Goal: Go to known website: Access a specific website the user already knows

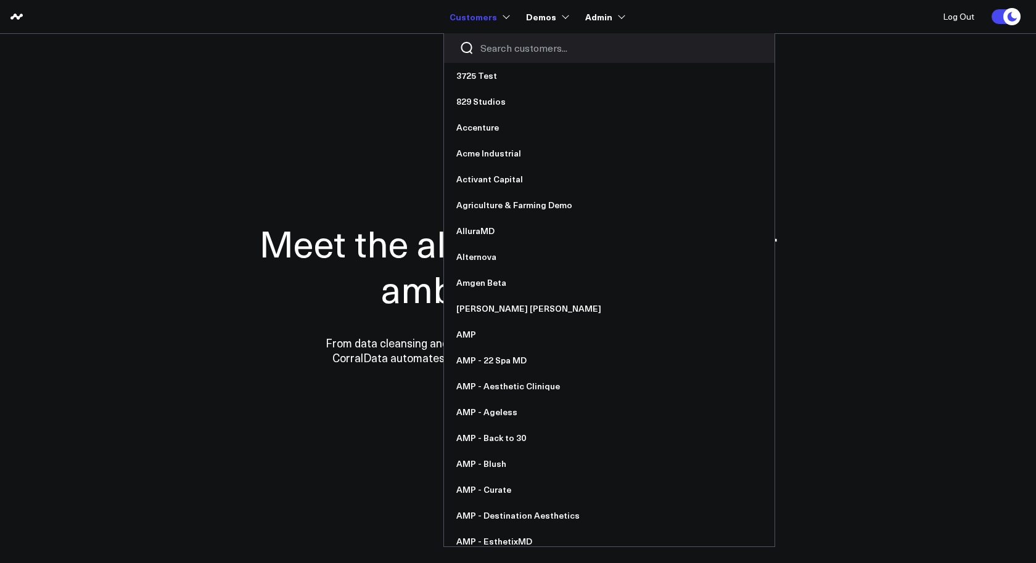
click at [493, 41] on div at bounding box center [609, 48] width 330 height 30
click at [493, 44] on input "Search customers input" at bounding box center [619, 48] width 279 height 14
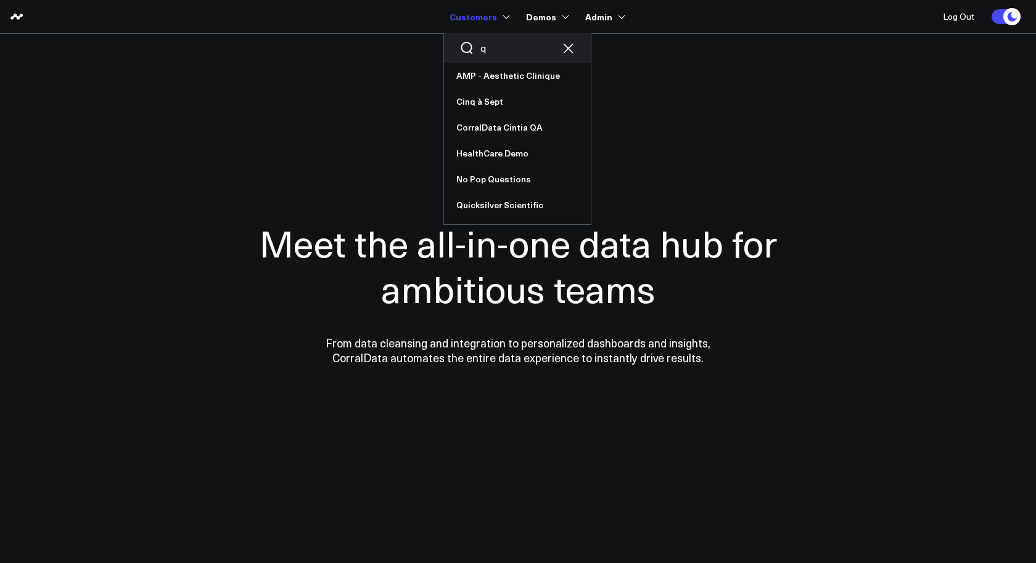
type input "qu"
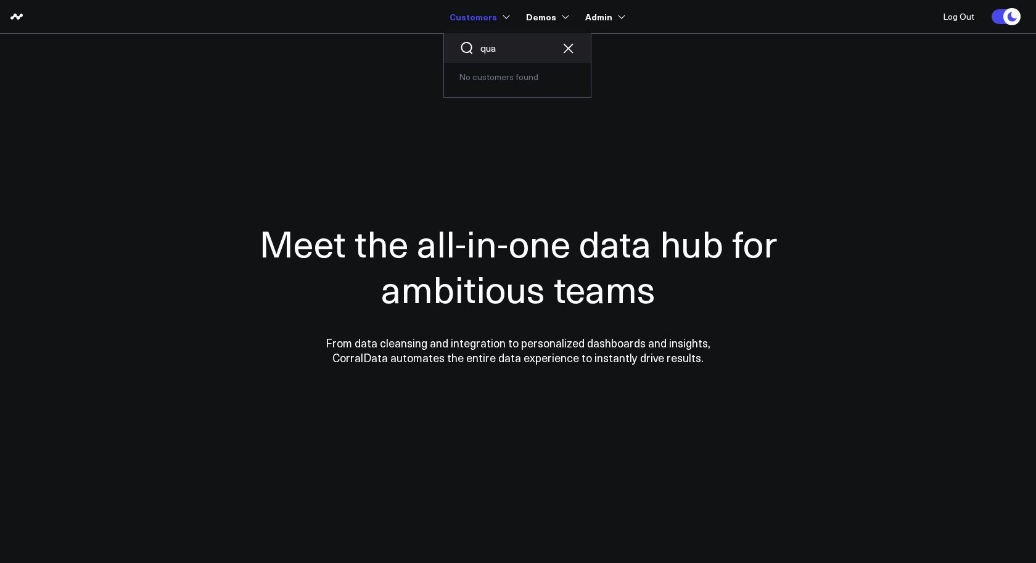
click at [499, 46] on input "qua" at bounding box center [517, 48] width 74 height 14
click at [499, 46] on input "qu" at bounding box center [517, 48] width 74 height 14
type input "q"
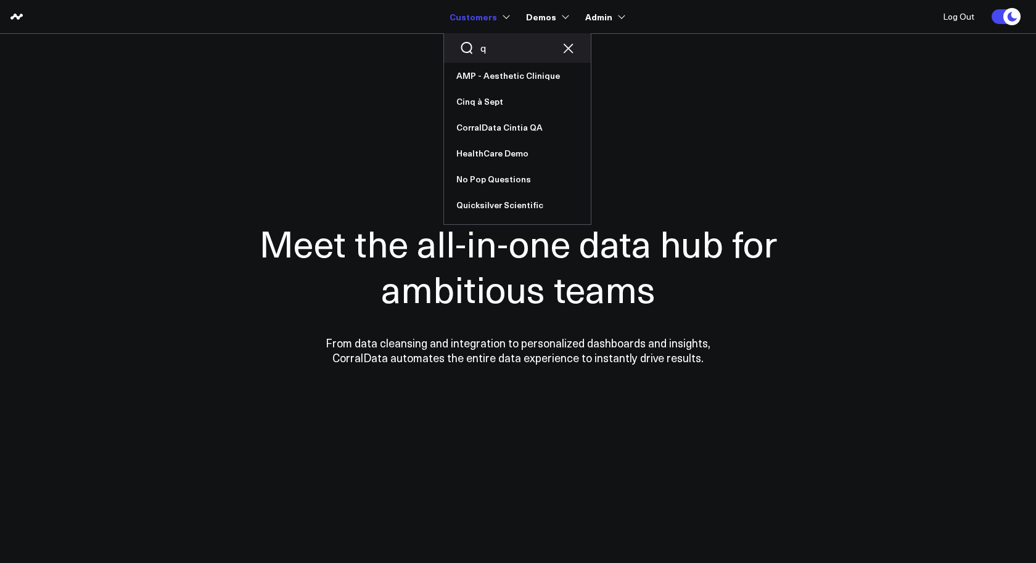
click at [498, 46] on input "q" at bounding box center [517, 48] width 74 height 14
type input "corraldata"
click at [489, 75] on link "CorralData" at bounding box center [517, 76] width 147 height 26
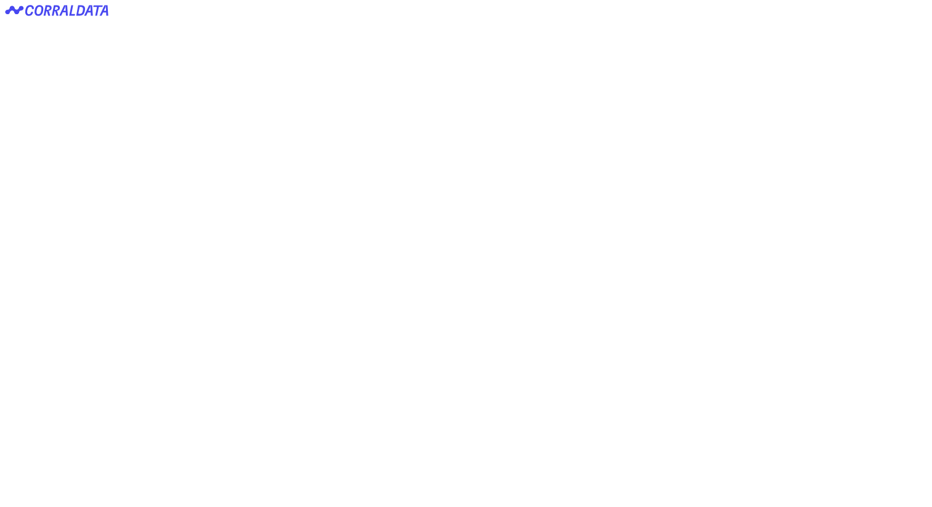
click at [0, 0] on button "Login with keycloak" at bounding box center [0, 0] width 0 height 0
